Goal: Information Seeking & Learning: Learn about a topic

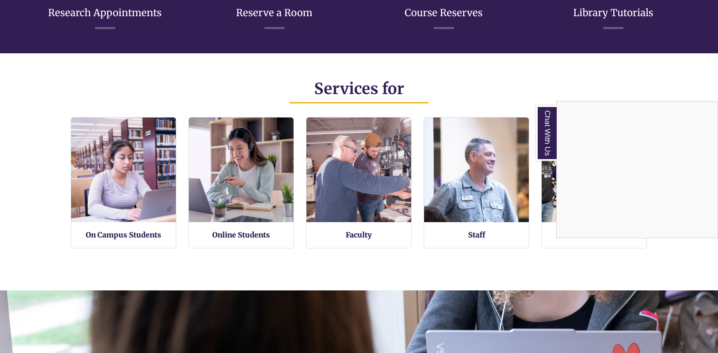
scroll to position [464, 0]
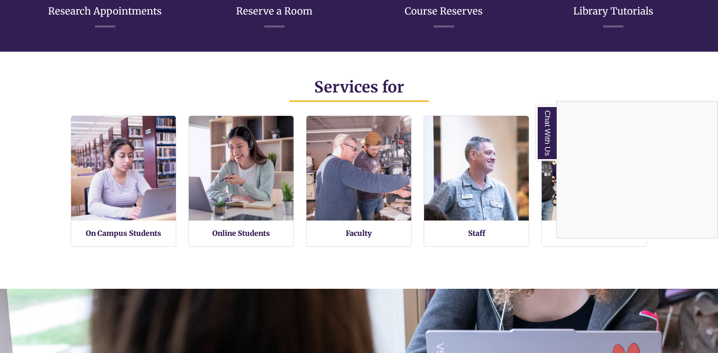
click at [350, 231] on div "Chat With Us" at bounding box center [359, 176] width 718 height 353
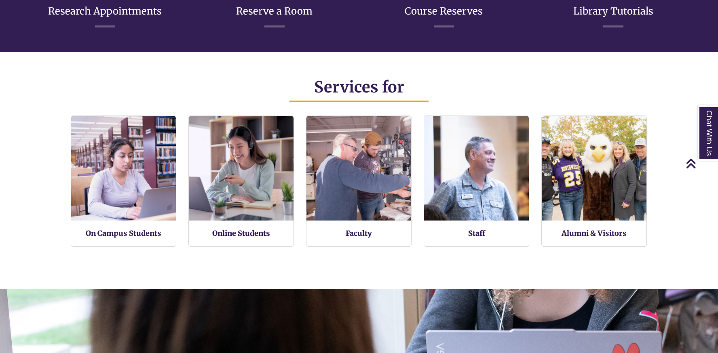
scroll to position [196, 718]
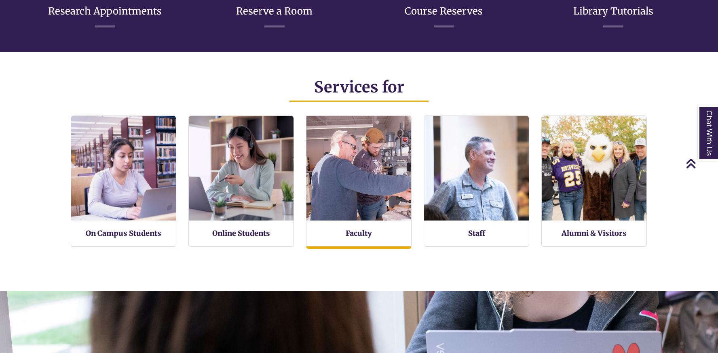
click at [347, 205] on img at bounding box center [359, 168] width 115 height 115
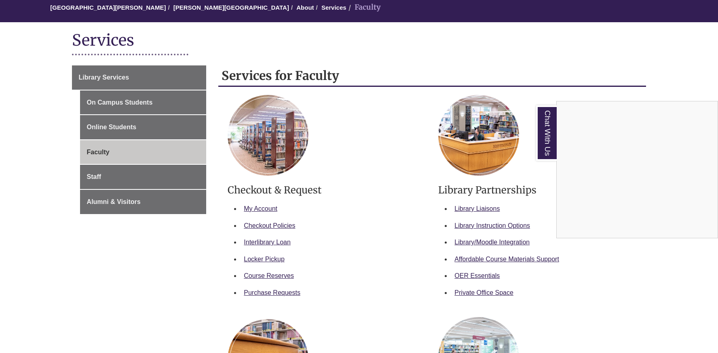
scroll to position [77, 0]
click at [154, 99] on div "Chat With Us" at bounding box center [359, 176] width 718 height 353
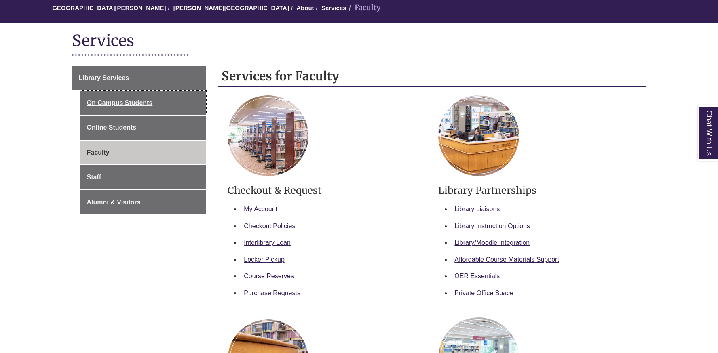
click at [154, 99] on link "On Campus Students" at bounding box center [143, 103] width 127 height 24
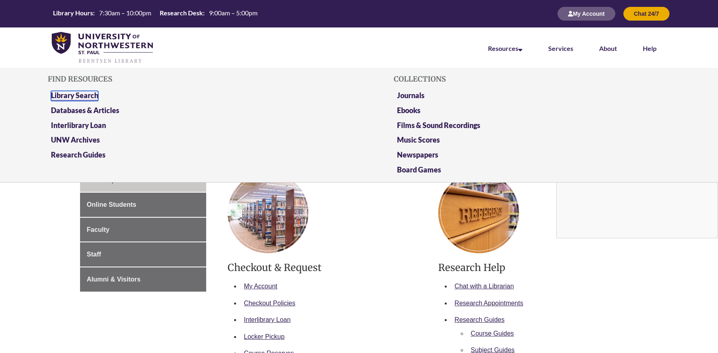
click at [78, 97] on link "Library Search" at bounding box center [74, 96] width 47 height 10
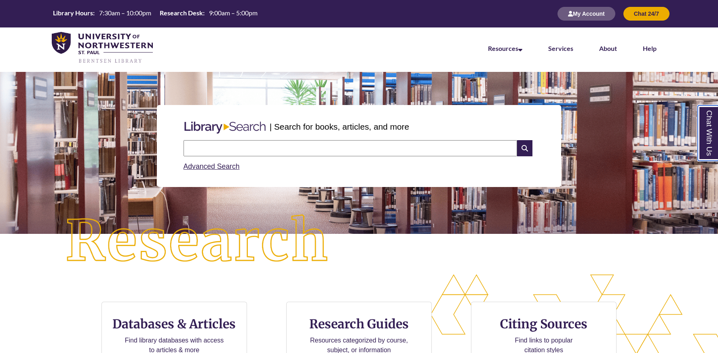
click at [705, 130] on link "Chat With Us" at bounding box center [708, 132] width 21 height 55
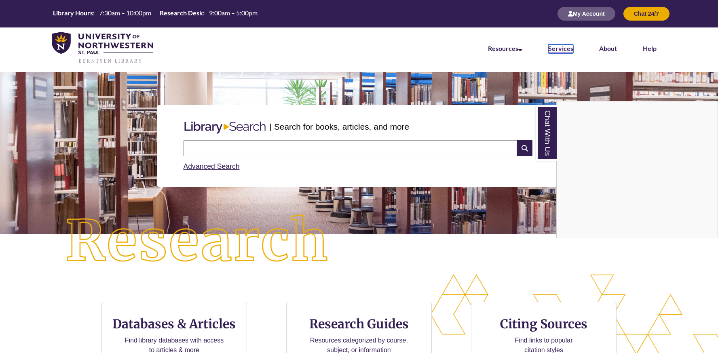
click at [558, 48] on link "Services" at bounding box center [560, 48] width 25 height 9
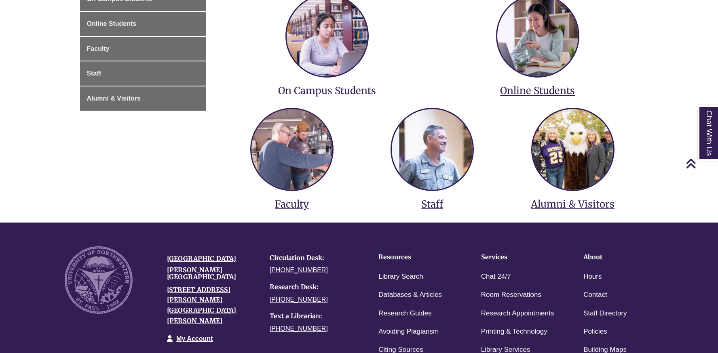
scroll to position [181, 0]
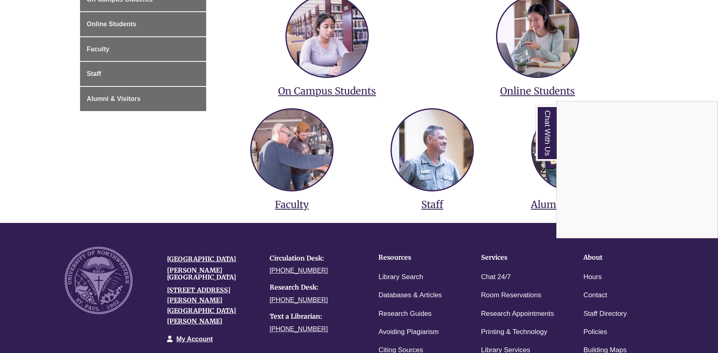
click at [430, 167] on div "Chat With Us" at bounding box center [359, 176] width 718 height 353
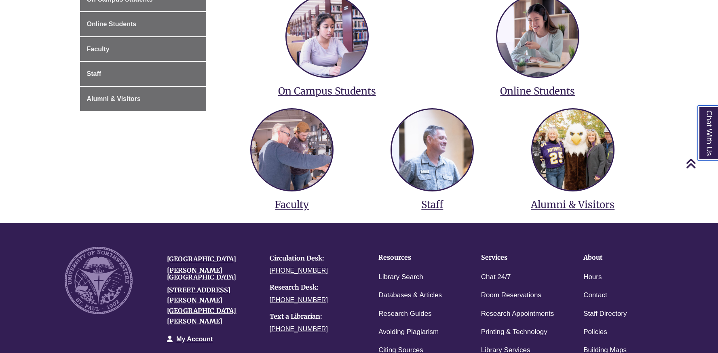
click at [702, 135] on link "Chat With Us" at bounding box center [708, 132] width 21 height 55
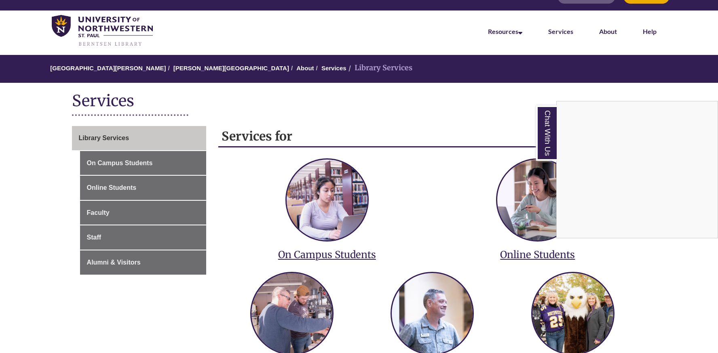
scroll to position [0, 0]
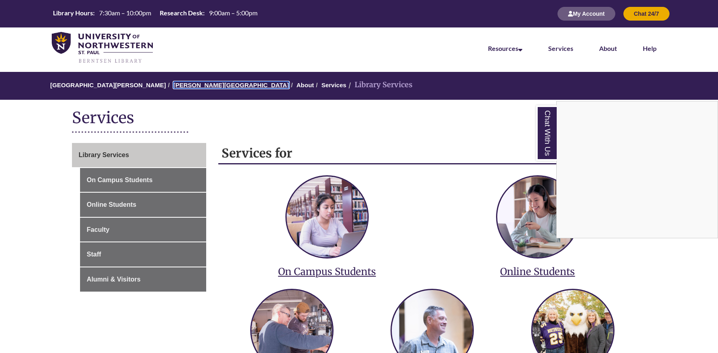
click at [182, 85] on link "[PERSON_NAME][GEOGRAPHIC_DATA]" at bounding box center [231, 85] width 116 height 7
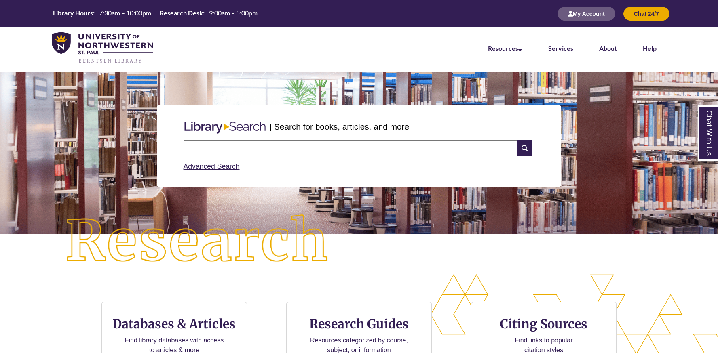
click at [205, 150] on input "text" at bounding box center [350, 148] width 333 height 16
type input "*****"
click at [705, 139] on link "Chat With Us" at bounding box center [708, 132] width 21 height 55
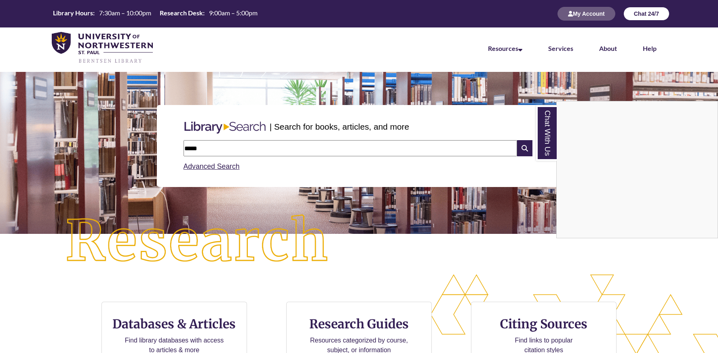
click at [660, 17] on button "Chat 24/7" at bounding box center [646, 14] width 46 height 14
drag, startPoint x: 203, startPoint y: 152, endPoint x: 177, endPoint y: 150, distance: 26.4
click at [177, 150] on div "| Search for books, articles, and more ***** Search Advanced Search" at bounding box center [359, 146] width 404 height 82
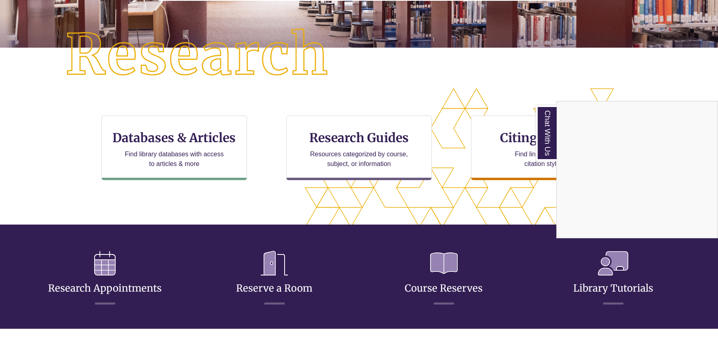
scroll to position [177, 0]
